Goal: Information Seeking & Learning: Learn about a topic

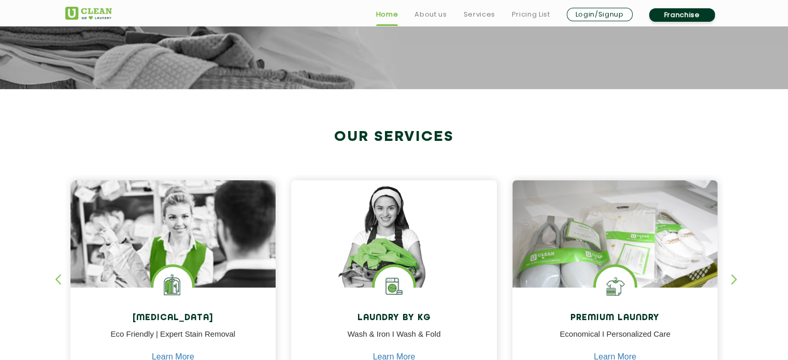
scroll to position [363, 0]
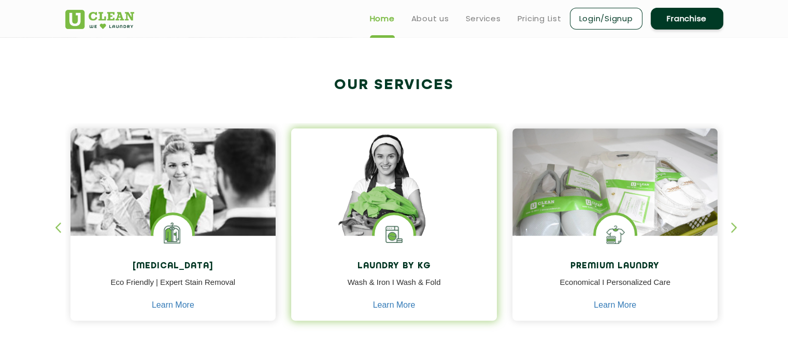
click at [421, 191] on img at bounding box center [394, 196] width 206 height 137
click at [400, 307] on link "Learn More" at bounding box center [394, 304] width 42 height 9
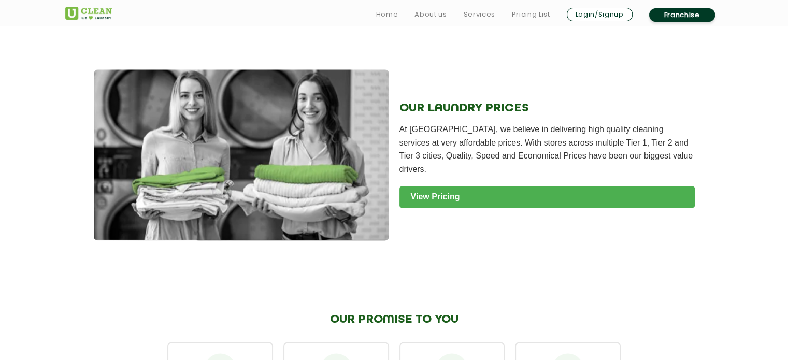
scroll to position [1347, 0]
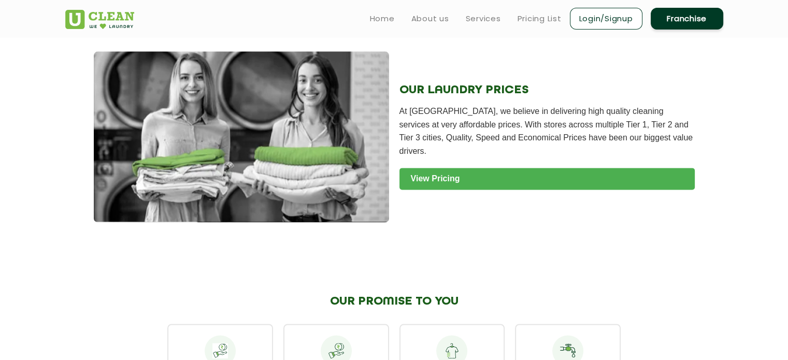
click at [512, 186] on link "View Pricing" at bounding box center [546, 179] width 295 height 22
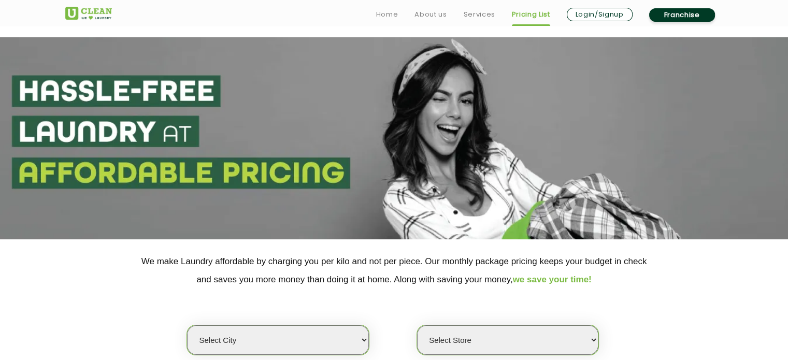
scroll to position [155, 0]
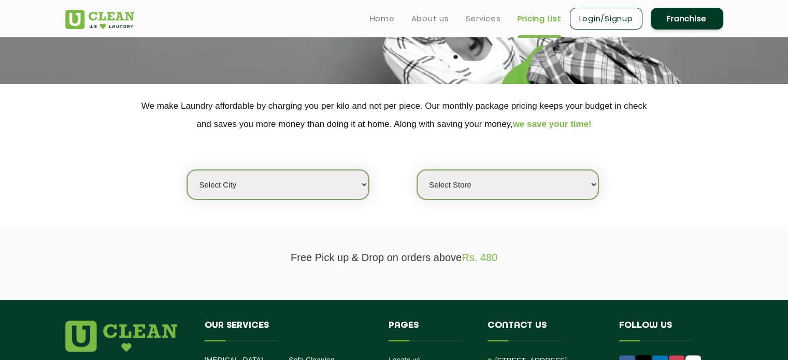
click at [321, 183] on select "Select city [GEOGRAPHIC_DATA] [GEOGRAPHIC_DATA] [GEOGRAPHIC_DATA] [GEOGRAPHIC_D…" at bounding box center [277, 185] width 181 height 30
select select "189"
click at [187, 170] on select "Select city [GEOGRAPHIC_DATA] [GEOGRAPHIC_DATA] [GEOGRAPHIC_DATA] [GEOGRAPHIC_D…" at bounding box center [277, 185] width 181 height 30
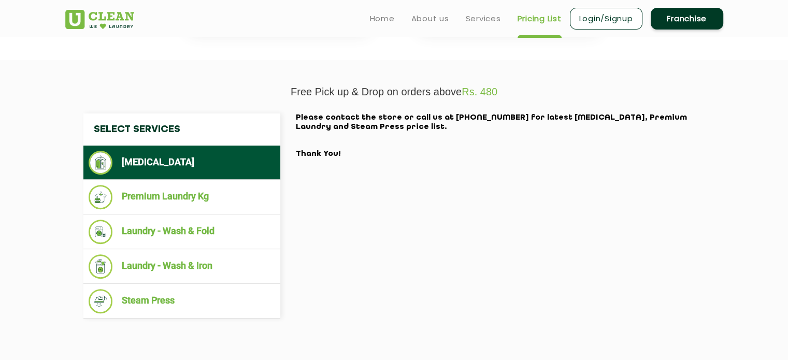
scroll to position [259, 0]
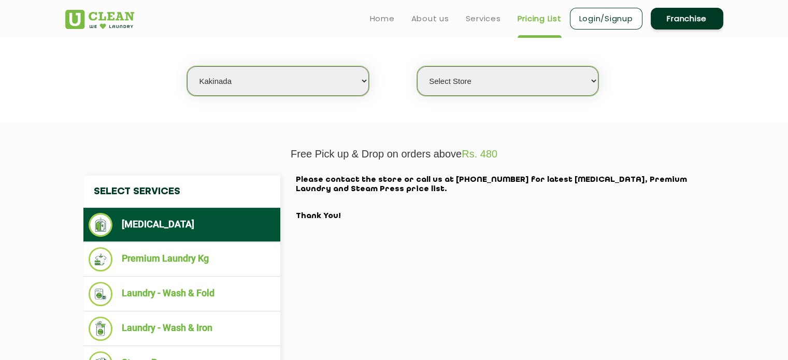
click at [447, 79] on select "Select Store [GEOGRAPHIC_DATA]" at bounding box center [507, 81] width 181 height 30
click at [417, 66] on select "Select Store [GEOGRAPHIC_DATA]" at bounding box center [507, 81] width 181 height 30
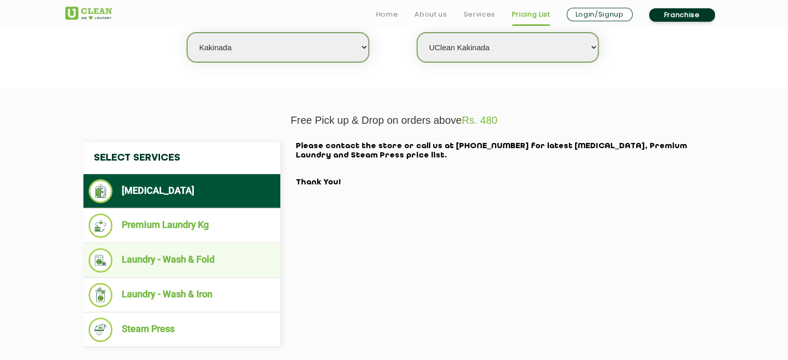
scroll to position [311, 0]
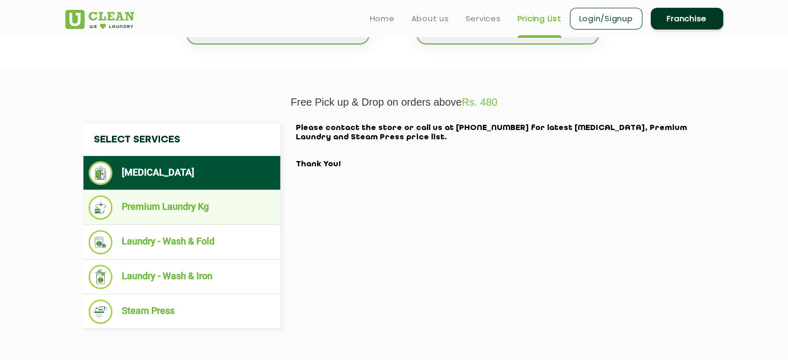
click at [215, 205] on li "Premium Laundry Kg" at bounding box center [182, 207] width 186 height 24
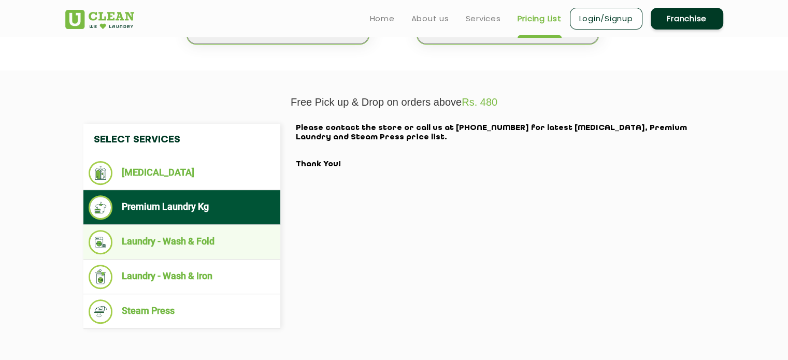
click at [216, 237] on li "Laundry - Wash & Fold" at bounding box center [182, 242] width 186 height 24
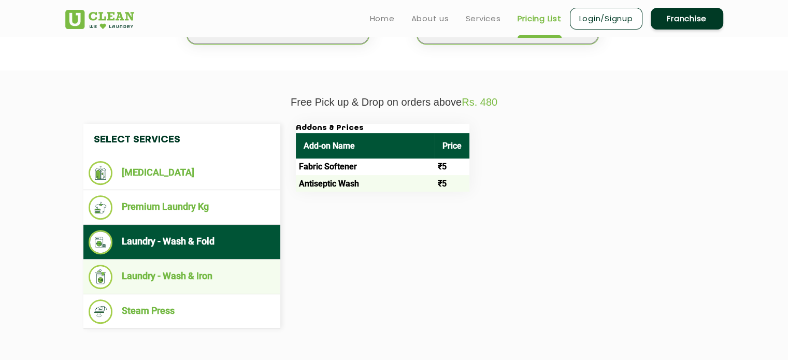
click at [226, 273] on li "Laundry - Wash & Iron" at bounding box center [182, 277] width 186 height 24
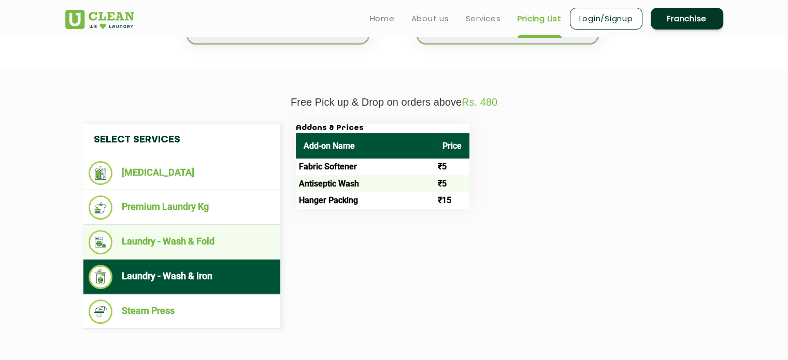
click at [191, 233] on li "Laundry - Wash & Fold" at bounding box center [182, 242] width 186 height 24
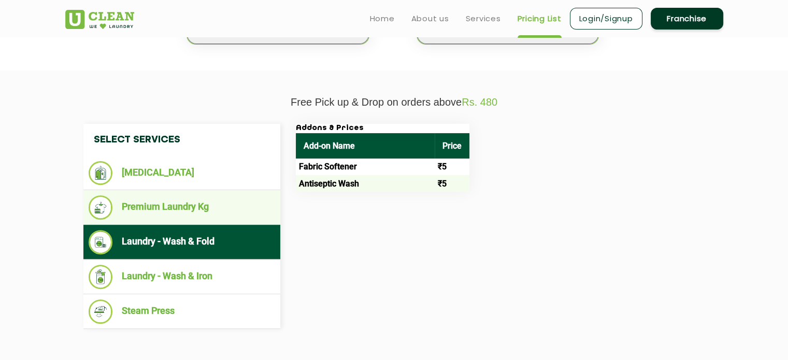
click at [195, 214] on li "Premium Laundry Kg" at bounding box center [182, 207] width 186 height 24
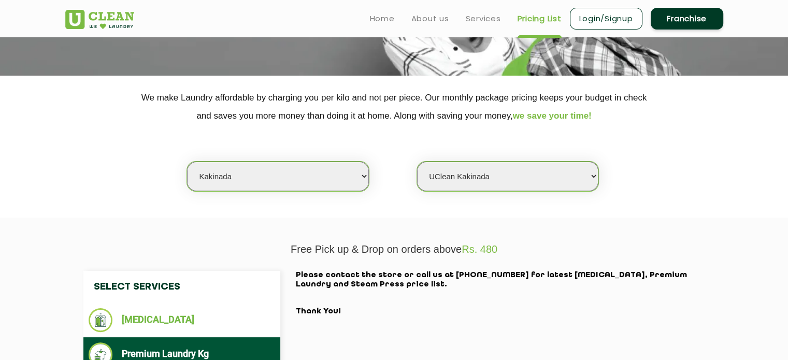
scroll to position [155, 0]
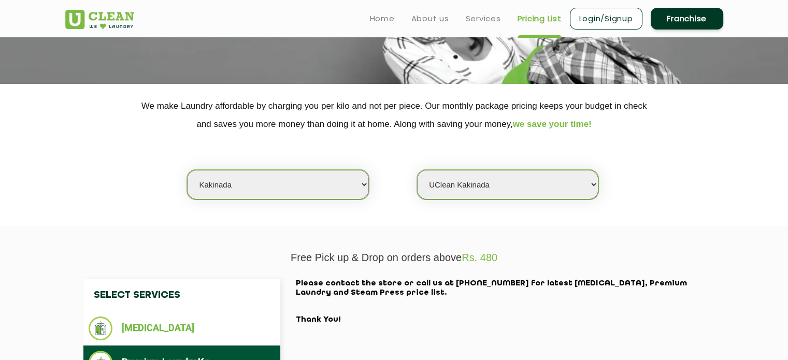
click at [452, 190] on select "Select Store [GEOGRAPHIC_DATA]" at bounding box center [507, 185] width 181 height 30
select select "0"
click at [417, 170] on select "Select Store [GEOGRAPHIC_DATA]" at bounding box center [507, 185] width 181 height 30
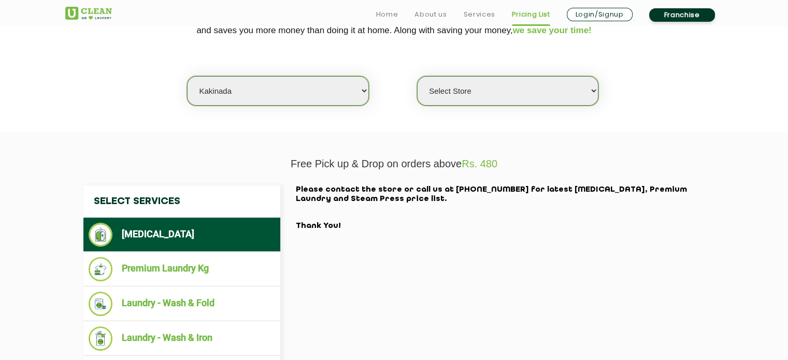
scroll to position [259, 0]
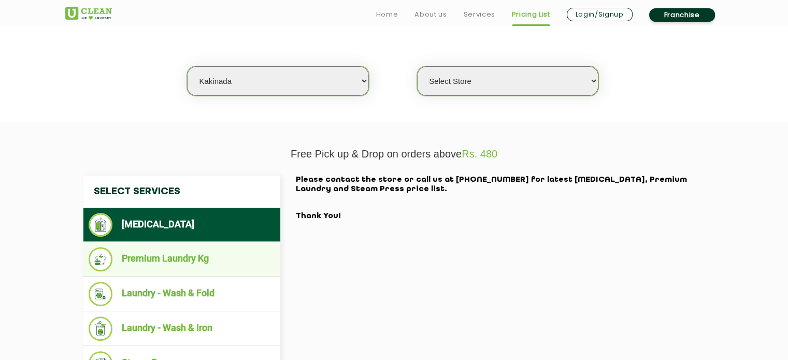
click at [178, 263] on li "Premium Laundry Kg" at bounding box center [182, 259] width 186 height 24
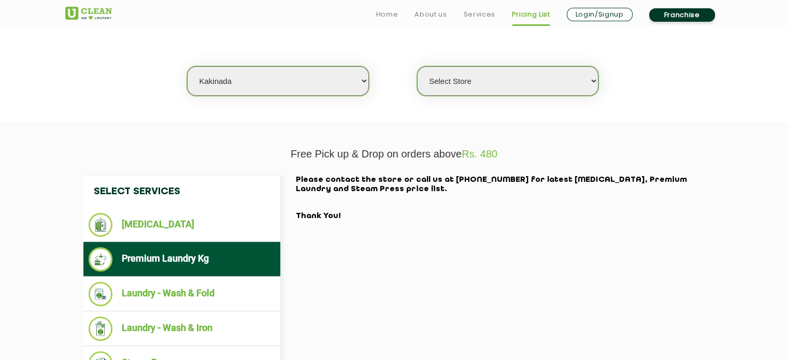
click at [176, 275] on ul "Premium Laundry Kg" at bounding box center [181, 259] width 197 height 35
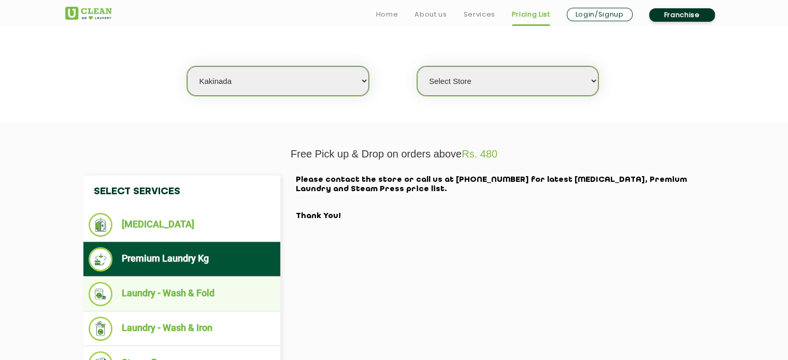
click at [176, 284] on li "Laundry - Wash & Fold" at bounding box center [182, 294] width 186 height 24
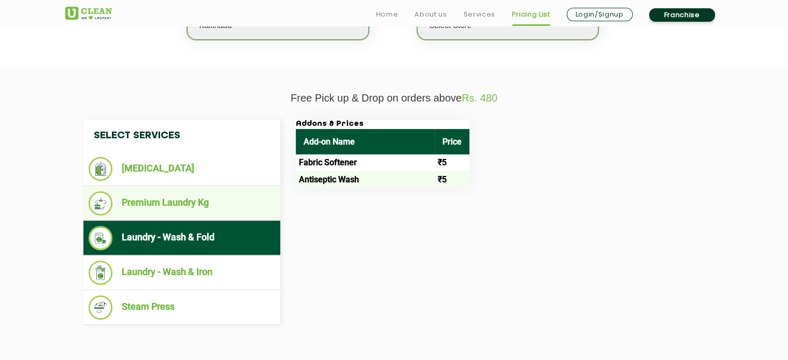
scroll to position [363, 0]
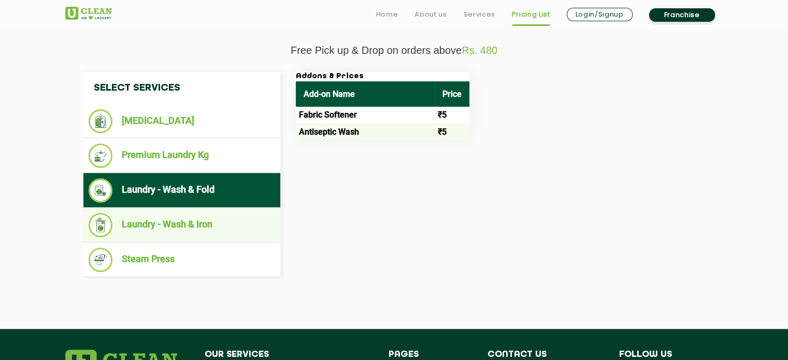
click at [209, 217] on li "Laundry - Wash & Iron" at bounding box center [182, 225] width 186 height 24
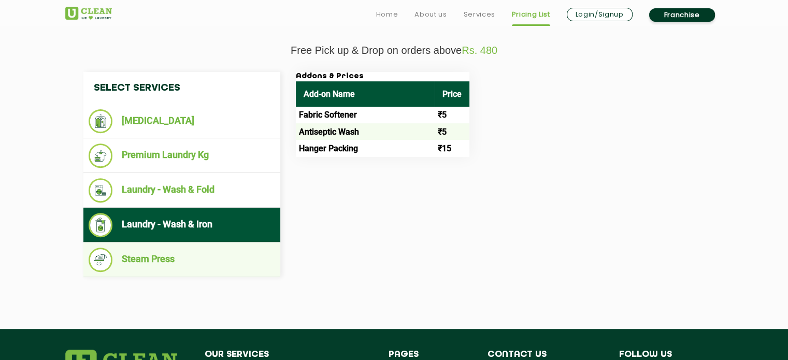
click at [207, 249] on li "Steam Press" at bounding box center [182, 260] width 186 height 24
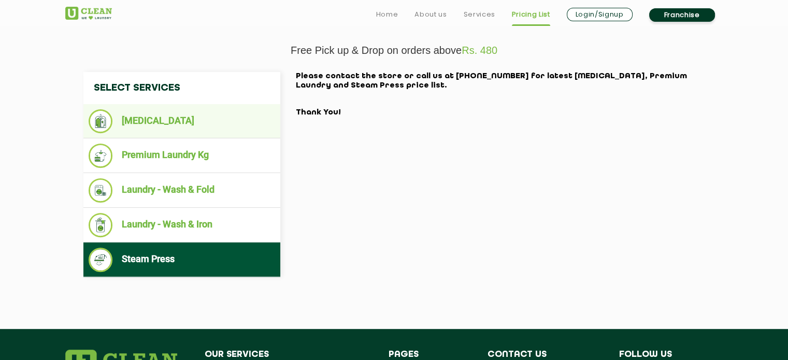
click at [221, 118] on li "[MEDICAL_DATA]" at bounding box center [182, 121] width 186 height 24
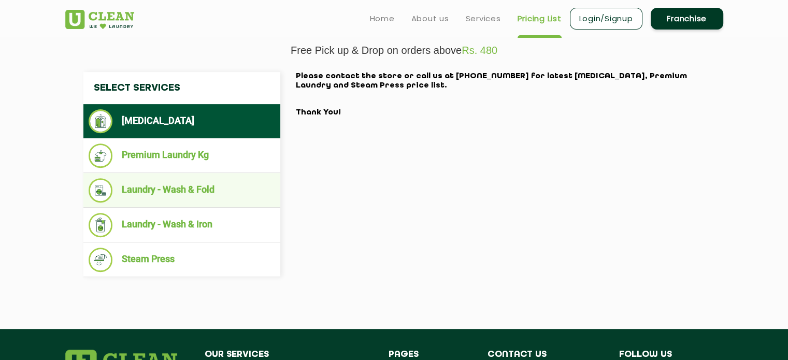
scroll to position [259, 0]
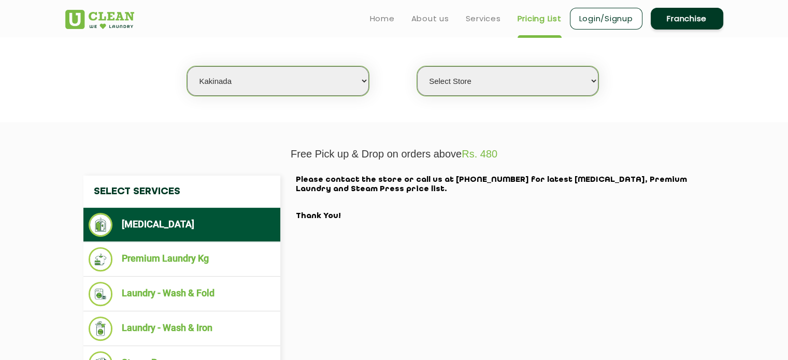
click at [264, 84] on select "Select city [GEOGRAPHIC_DATA] [GEOGRAPHIC_DATA] [GEOGRAPHIC_DATA] [GEOGRAPHIC_D…" at bounding box center [277, 81] width 181 height 30
select select "73"
click at [187, 66] on select "Select city [GEOGRAPHIC_DATA] [GEOGRAPHIC_DATA] [GEOGRAPHIC_DATA] [GEOGRAPHIC_D…" at bounding box center [277, 81] width 181 height 30
select select "0"
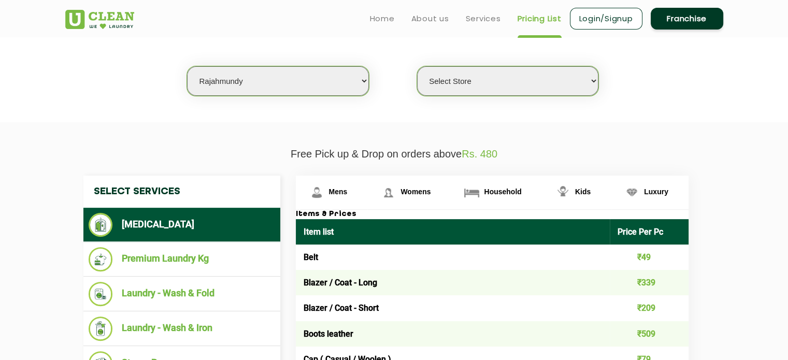
click at [452, 78] on select "Select Store UClean Rajahmundry" at bounding box center [507, 81] width 181 height 30
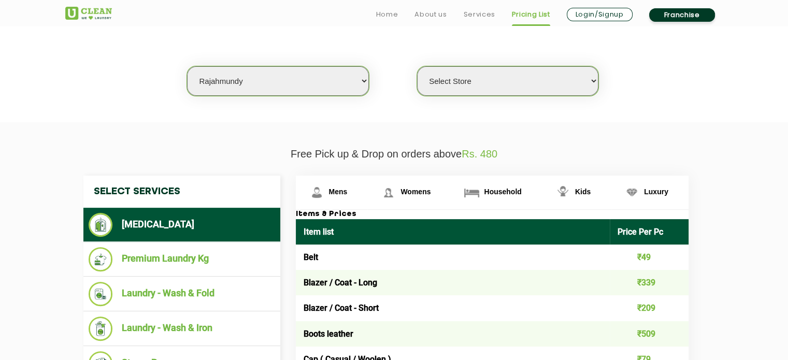
scroll to position [311, 0]
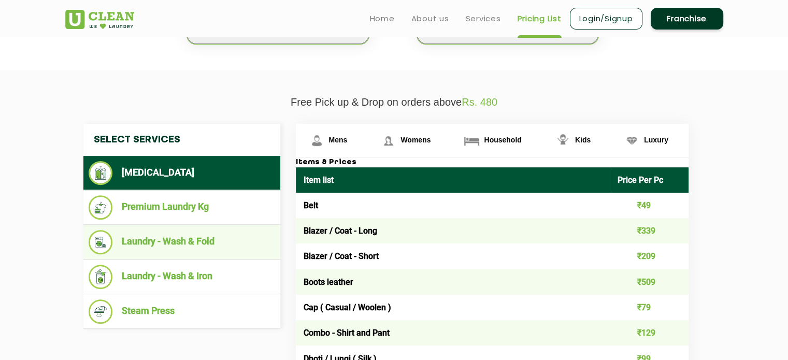
click at [185, 233] on li "Laundry - Wash & Fold" at bounding box center [182, 242] width 186 height 24
